Goal: Task Accomplishment & Management: Complete application form

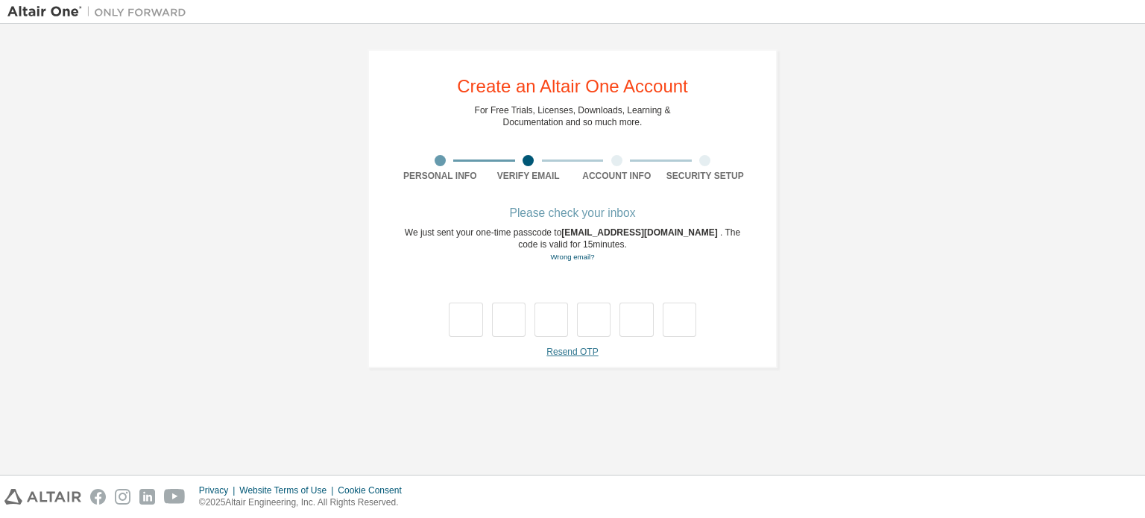
click at [575, 351] on link "Resend OTP" at bounding box center [571, 352] width 51 height 10
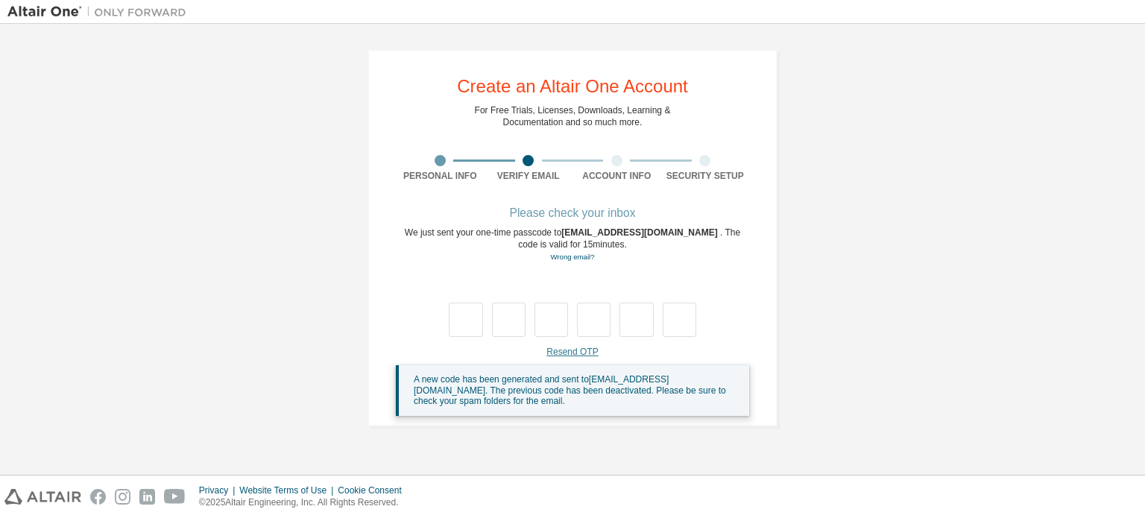
click at [576, 352] on link "Resend OTP" at bounding box center [571, 352] width 51 height 10
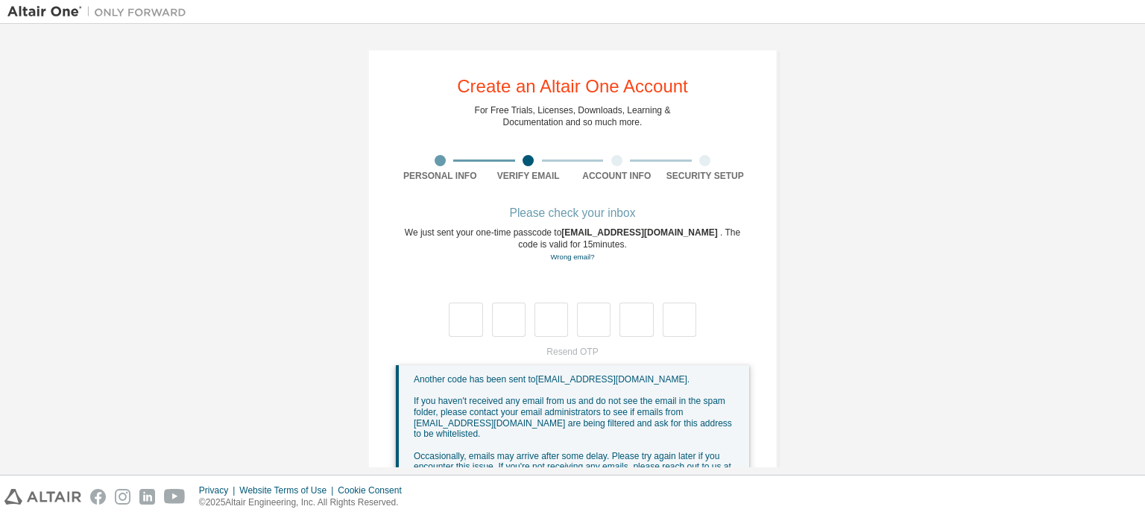
click at [581, 350] on div "Resend OTP Another code has been sent to [EMAIL_ADDRESS][DOMAIN_NAME] . If you …" at bounding box center [572, 424] width 353 height 157
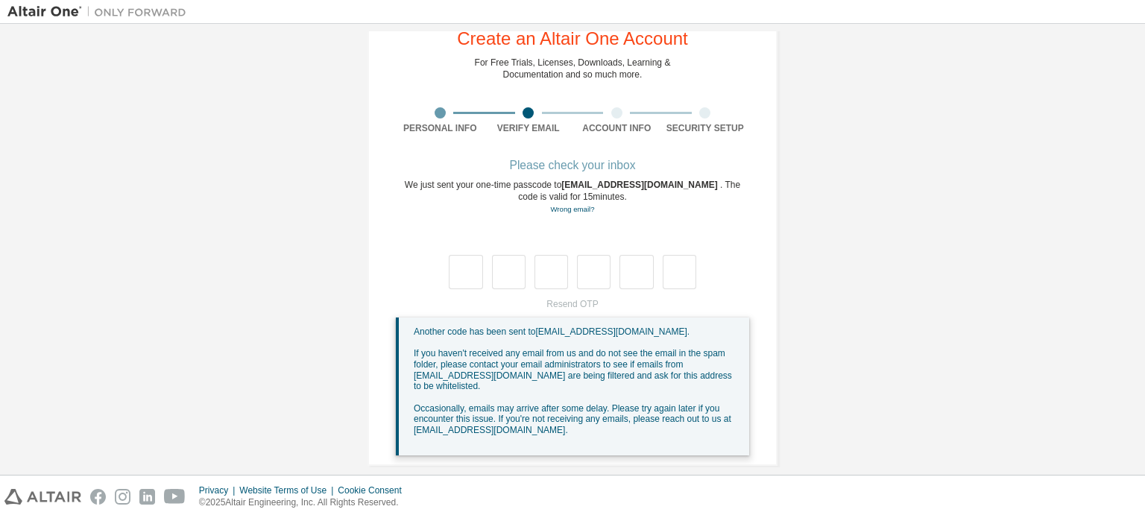
scroll to position [51, 0]
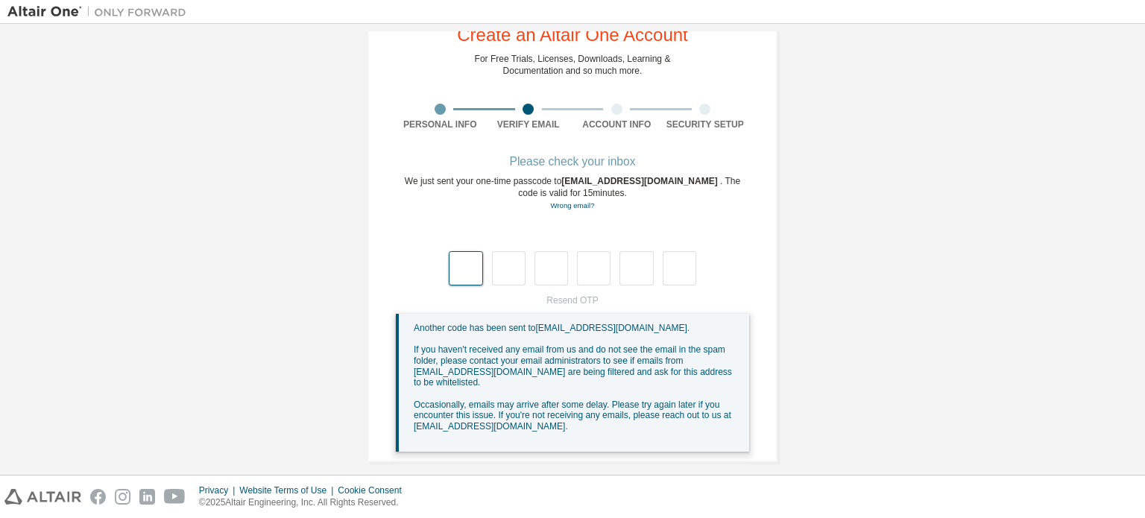
click at [469, 262] on input "text" at bounding box center [466, 268] width 34 height 34
type input "*"
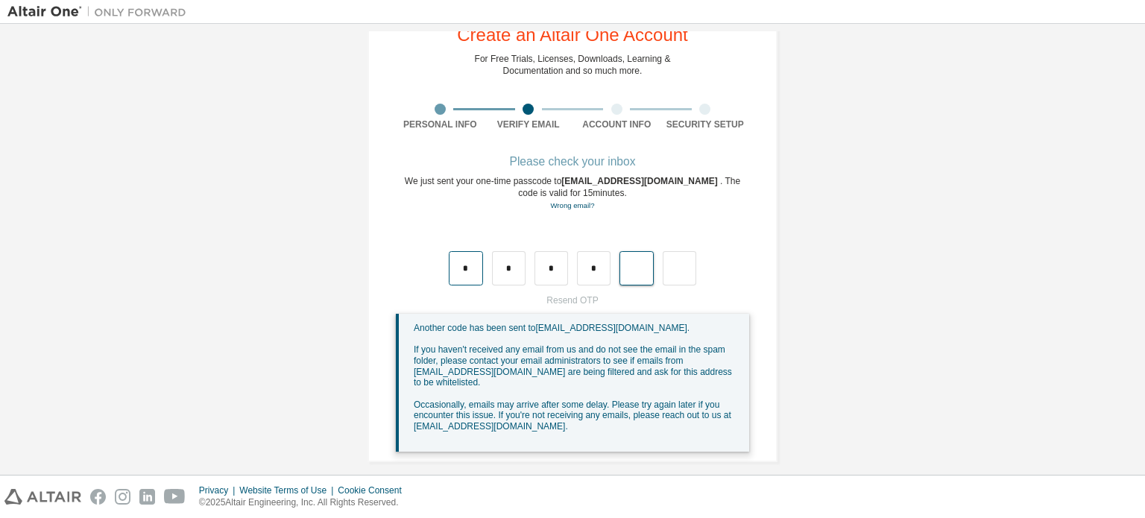
type input "*"
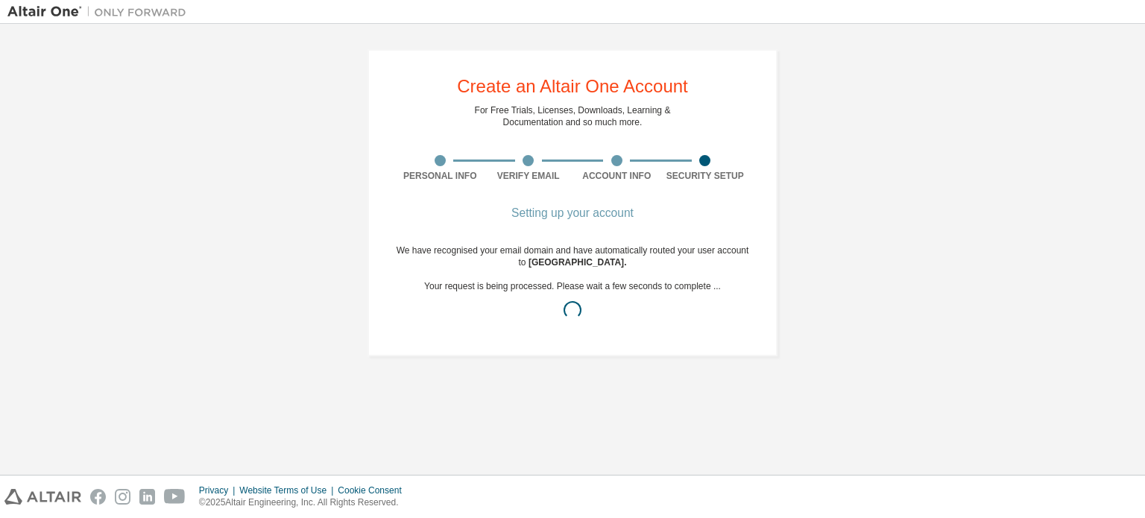
scroll to position [0, 0]
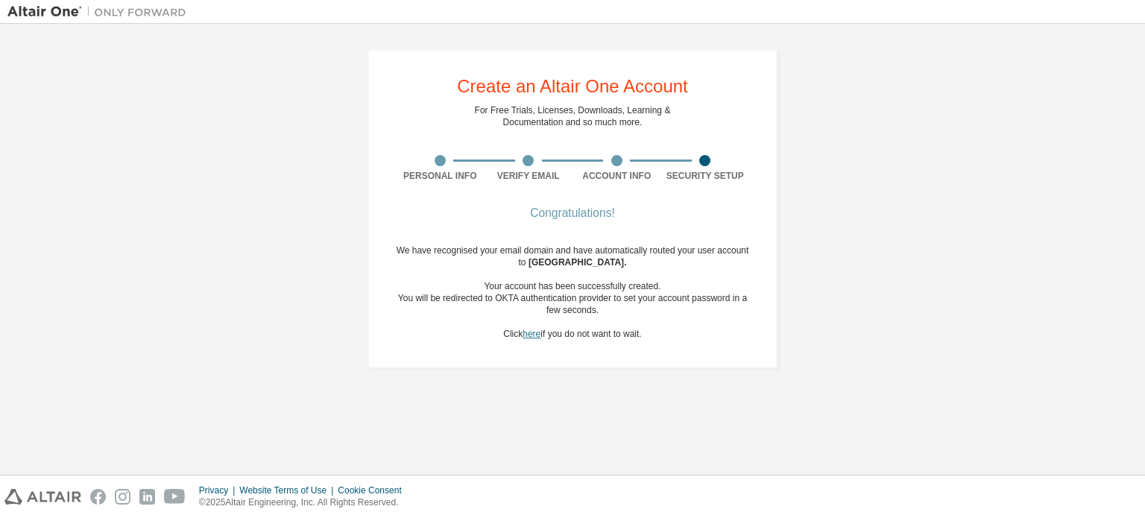
click at [532, 332] on link "here" at bounding box center [531, 334] width 18 height 10
